Goal: Task Accomplishment & Management: Use online tool/utility

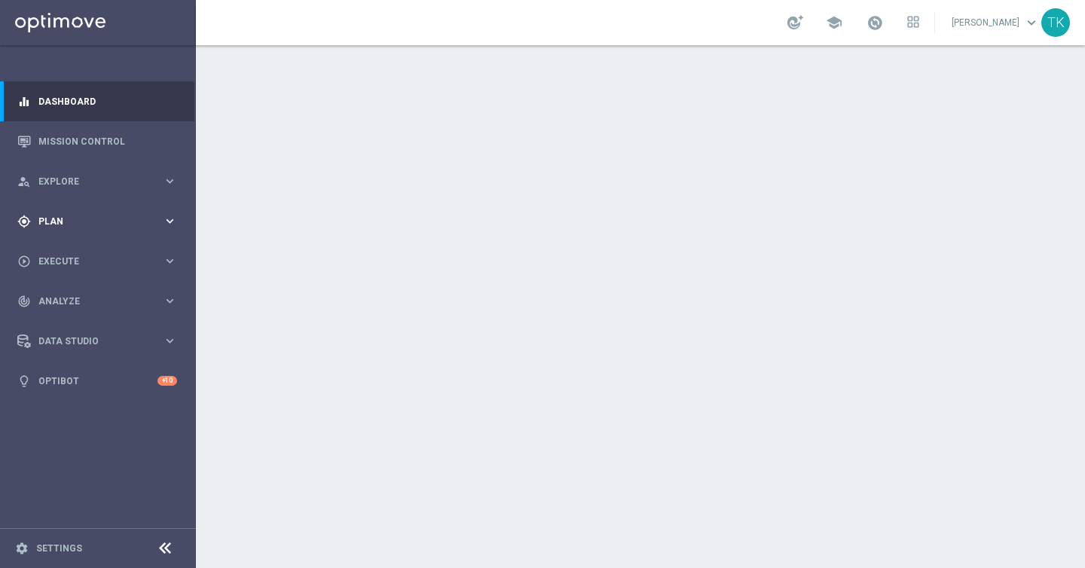
click at [166, 218] on icon "keyboard_arrow_right" at bounding box center [170, 221] width 14 height 14
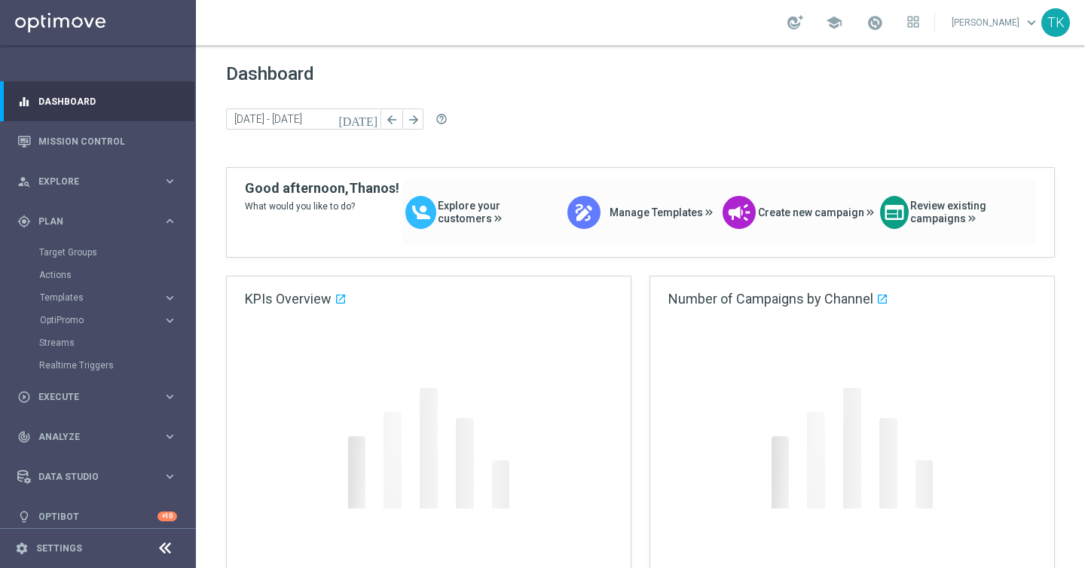
click at [158, 295] on div "Templates" at bounding box center [101, 297] width 123 height 9
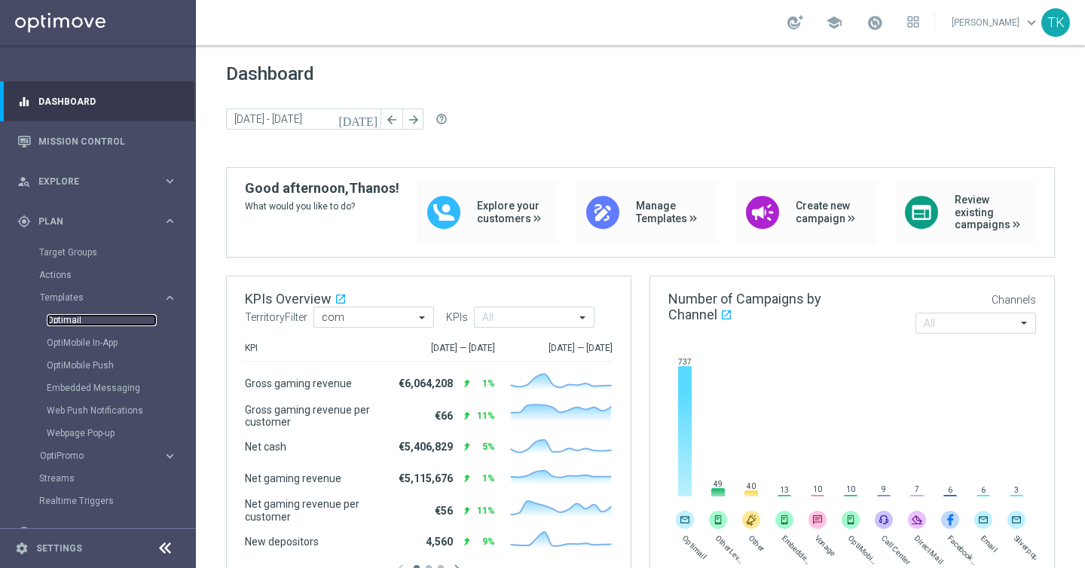
click at [75, 321] on link "Optimail" at bounding box center [102, 320] width 110 height 12
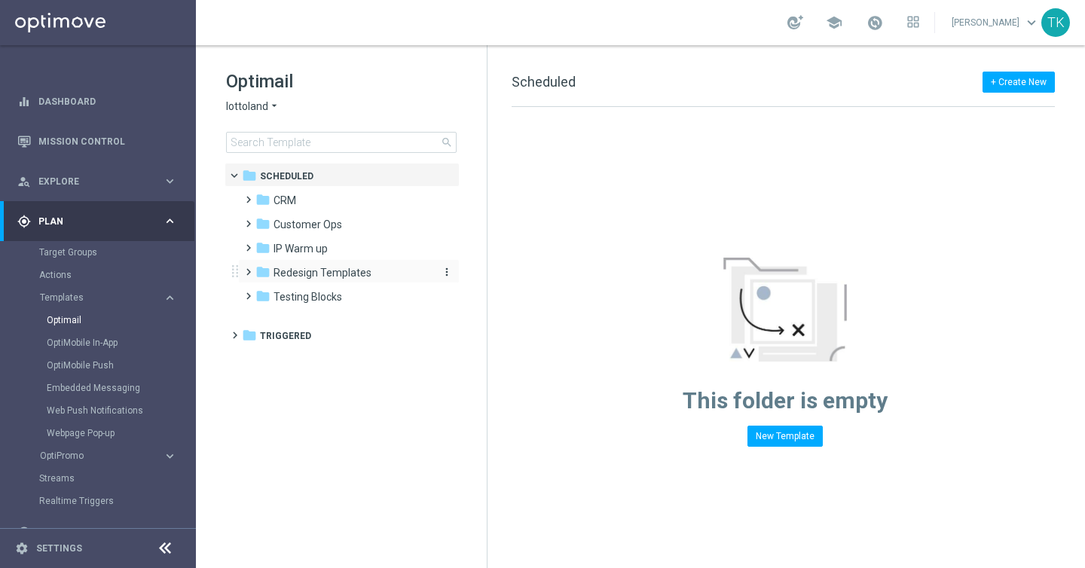
click at [340, 269] on span "Redesign Templates" at bounding box center [322, 273] width 98 height 14
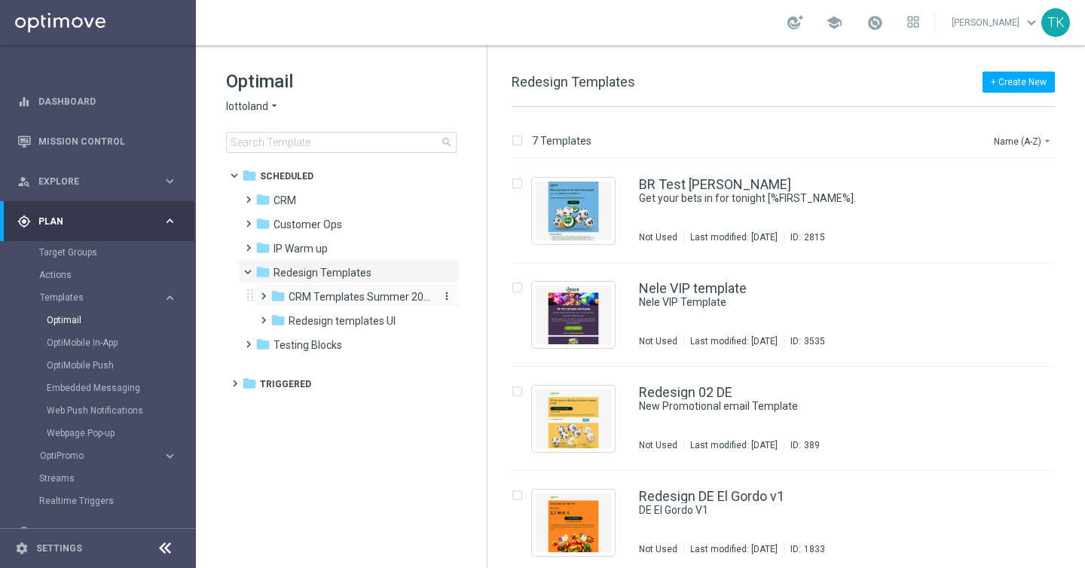
click at [353, 298] on span "CRM Templates Summer 2025" at bounding box center [360, 297] width 142 height 14
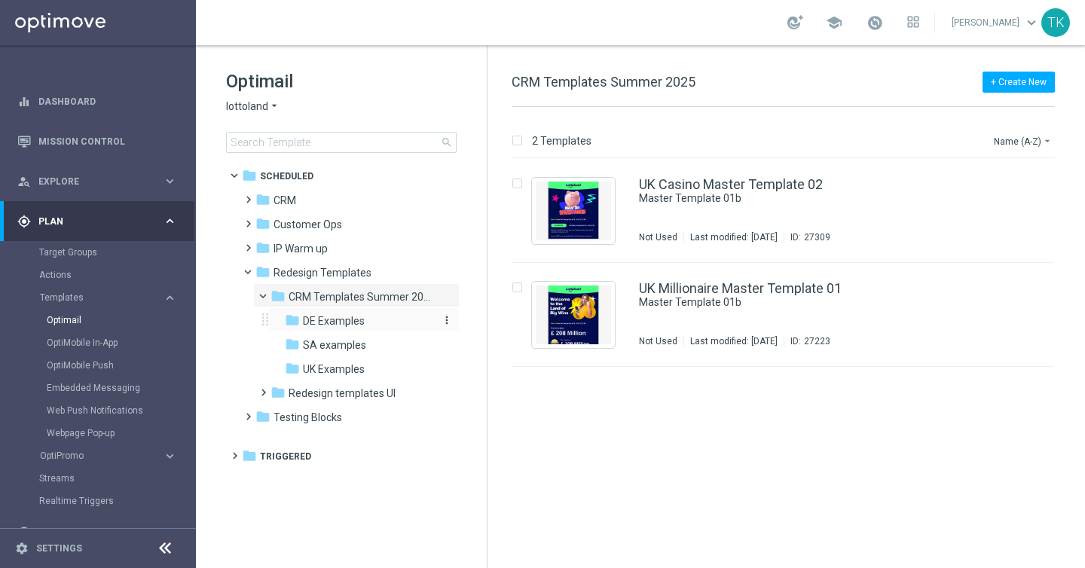
click at [350, 316] on span "DE Examples" at bounding box center [334, 321] width 62 height 14
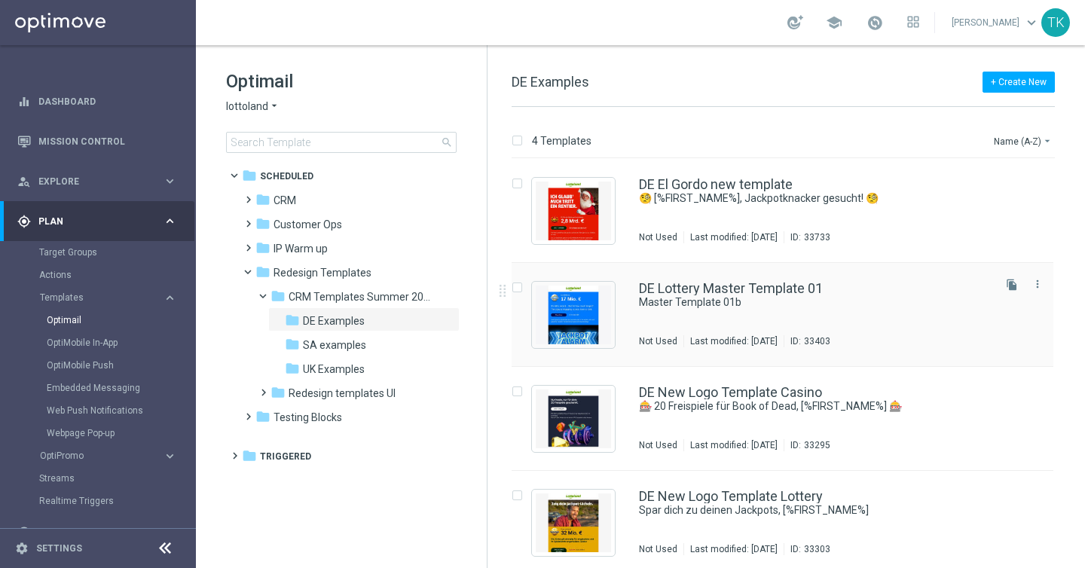
scroll to position [7, 0]
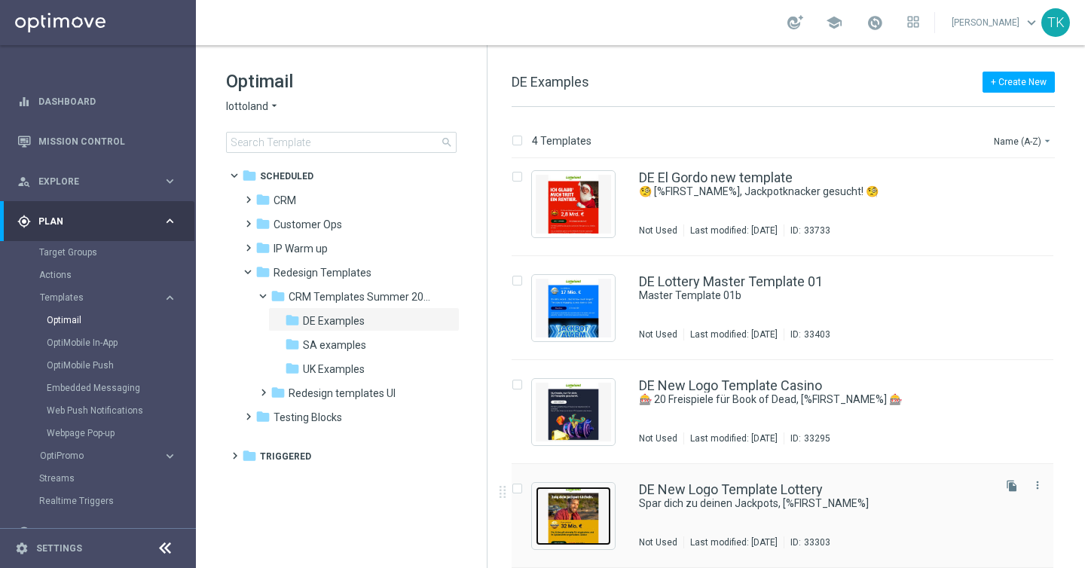
click at [580, 511] on img "Press SPACE to select this row." at bounding box center [573, 516] width 75 height 59
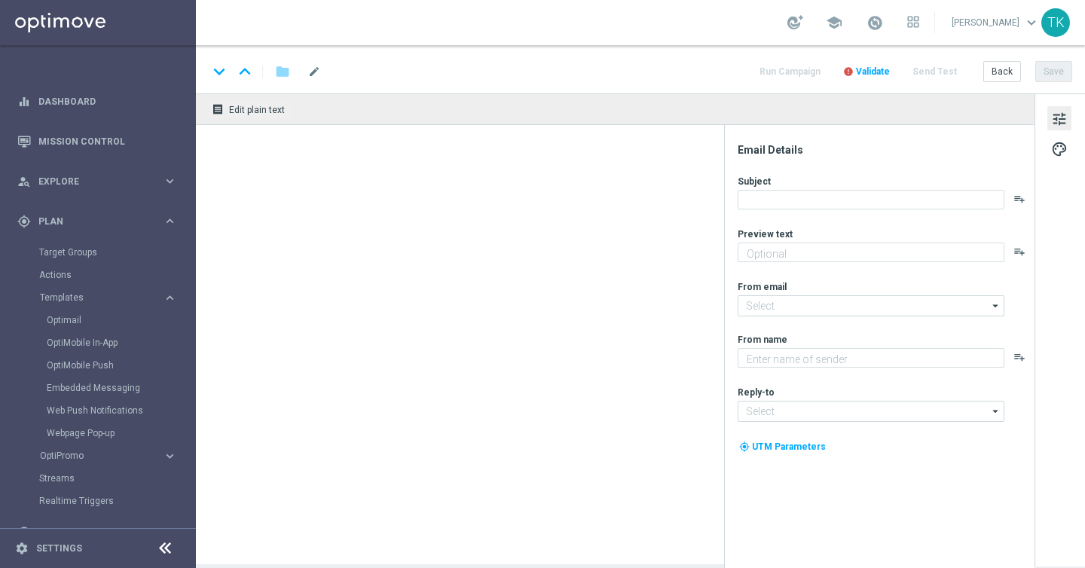
type textarea "GRATIS LOTTO zum EuroJackpot."
type input "[EMAIL_ADDRESS][DOMAIN_NAME]"
type textarea "Lottoland"
type input "[EMAIL_ADDRESS][DOMAIN_NAME]"
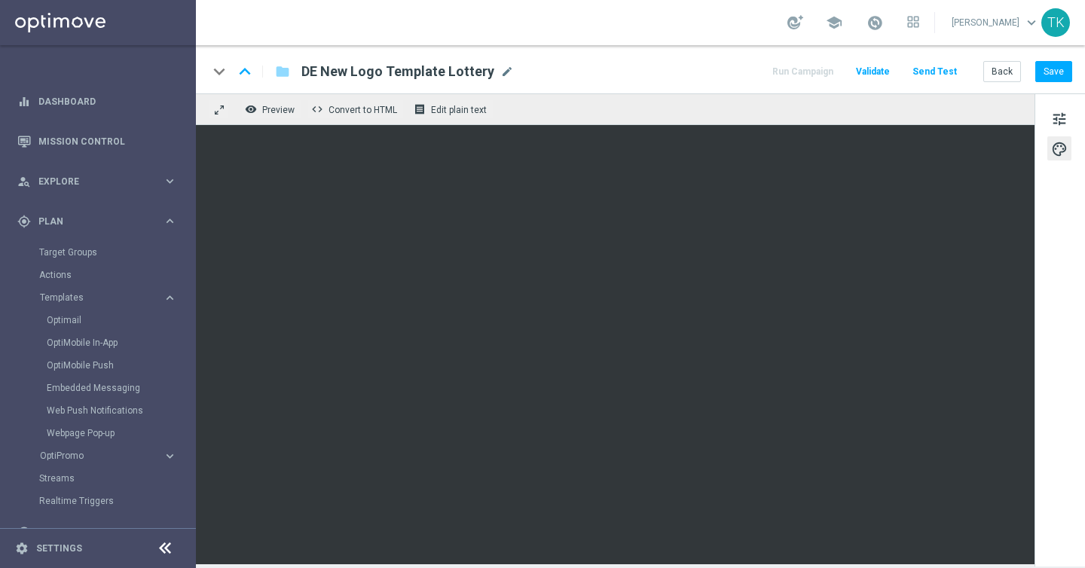
click at [431, 70] on span "DE New Logo Template Lottery" at bounding box center [397, 72] width 193 height 18
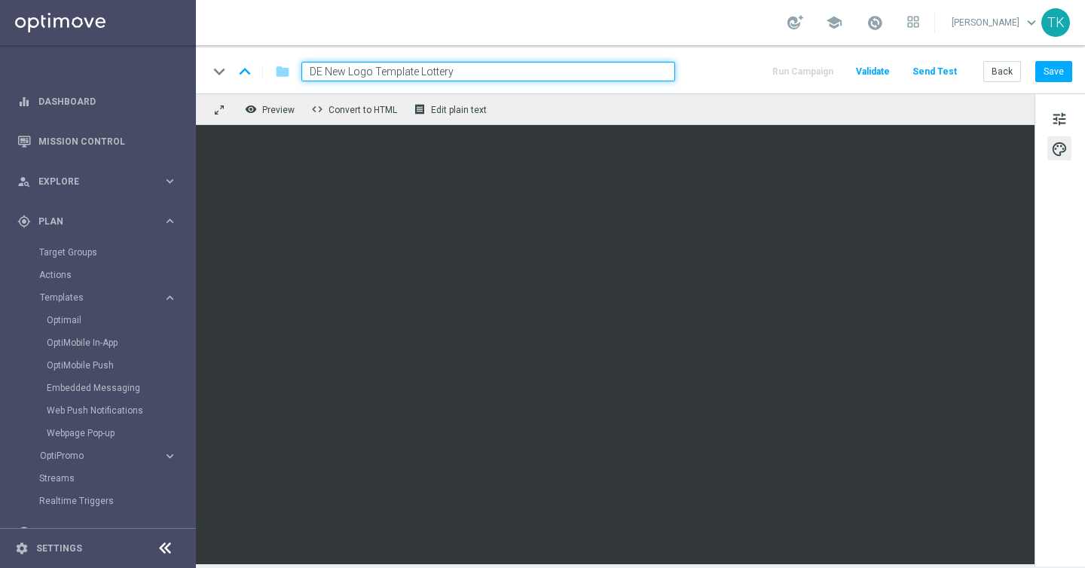
click at [416, 72] on input "DE New Logo Template Lottery" at bounding box center [488, 72] width 374 height 20
